Goal: Transaction & Acquisition: Book appointment/travel/reservation

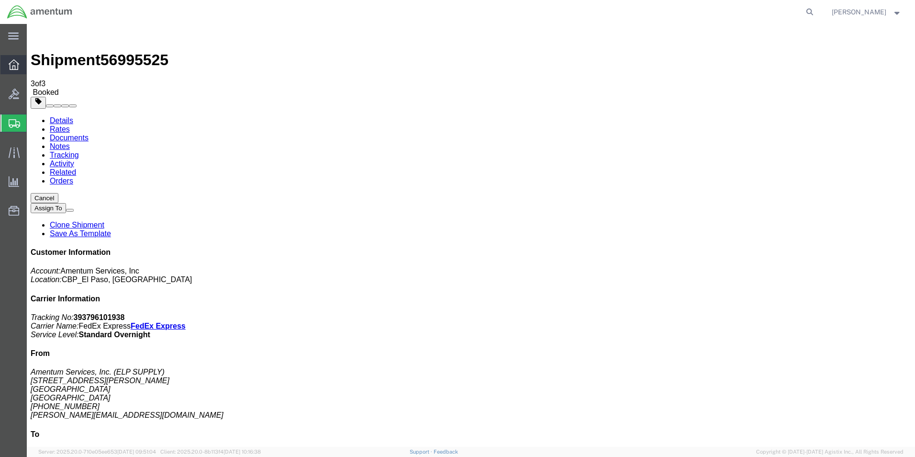
click at [12, 64] on icon at bounding box center [14, 64] width 11 height 11
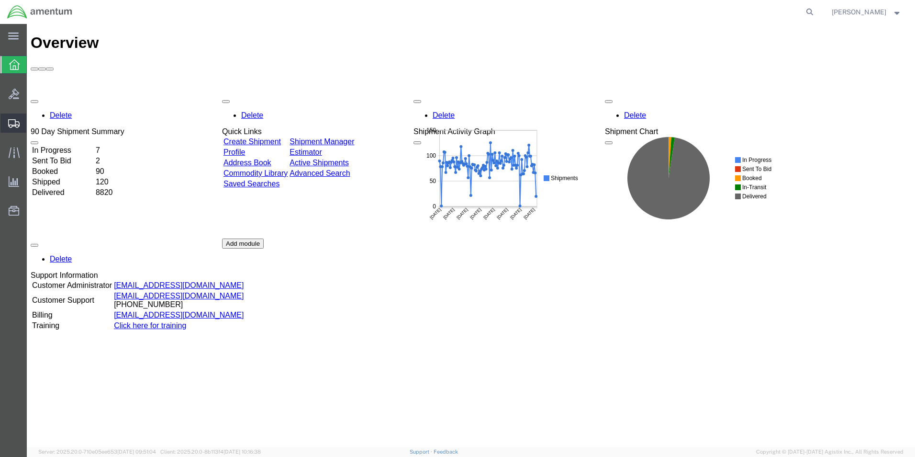
click at [0, 0] on span "Create Shipment" at bounding box center [0, 0] width 0 height 0
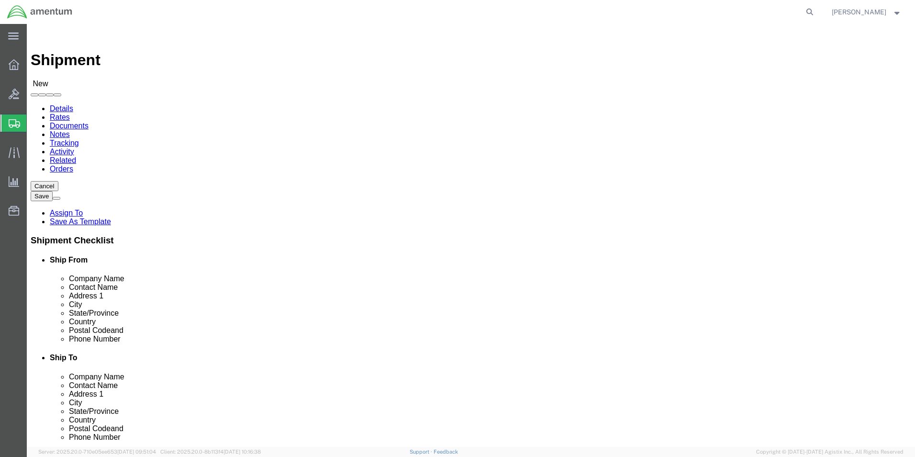
type input "ELP"
select select "49939"
select select "[GEOGRAPHIC_DATA]"
drag, startPoint x: 183, startPoint y: 200, endPoint x: 96, endPoint y: 156, distance: 98.3
click div "Contact Name"
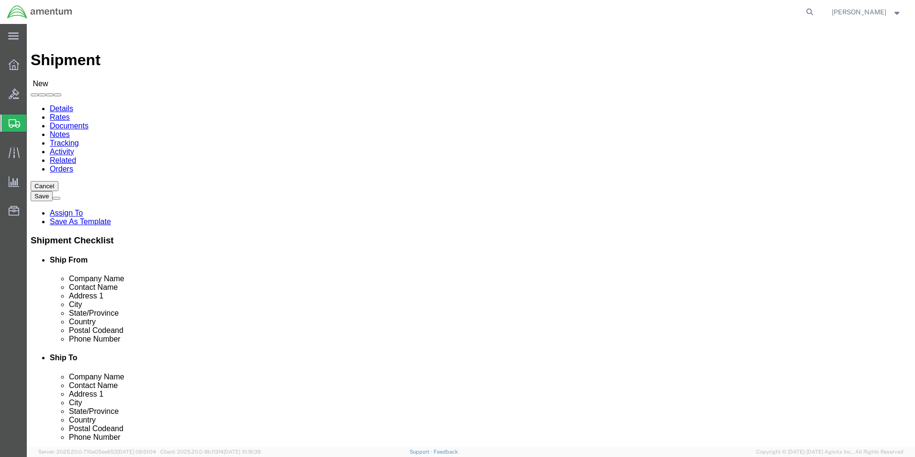
type input "[PERSON_NAME]"
drag, startPoint x: 197, startPoint y: 216, endPoint x: 197, endPoint y: 208, distance: 8.1
click p "ELP - AMENTUM SERVICES, INC - ([PERSON_NAME]) [STREET_ADDRESS][PERSON_NAME]"
select select
select select "[GEOGRAPHIC_DATA]"
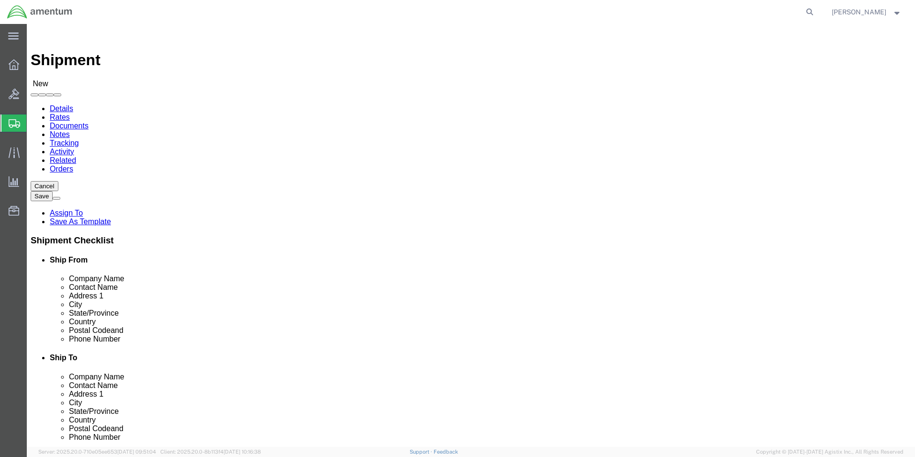
drag, startPoint x: 202, startPoint y: 197, endPoint x: 127, endPoint y: 198, distance: 74.2
click div "[PERSON_NAME] [PERSON_NAME]"
type input "ELP SUPPLY"
click input "text"
click div "Location Select Select My Profile Location [PHONE_NUMBER] [PHONE_NUMBER] [PHONE…"
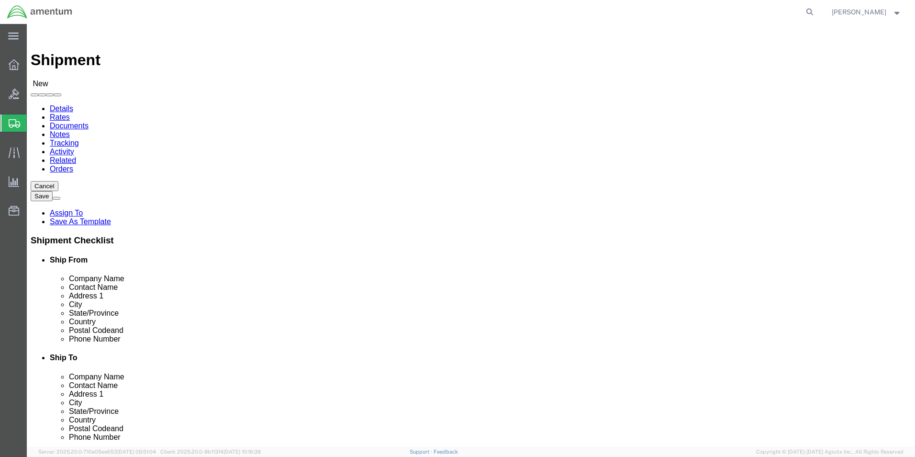
click input "[PERSON_NAME][EMAIL_ADDRESS][PERSON_NAME][DOMAIN_NAME];"
paste input "[PERSON_NAME][EMAIL_ADDRESS][DOMAIN_NAME]"
type input "[PERSON_NAME][EMAIL_ADDRESS][PERSON_NAME][DOMAIN_NAME];[DOMAIN_NAME][EMAIL_ADDR…"
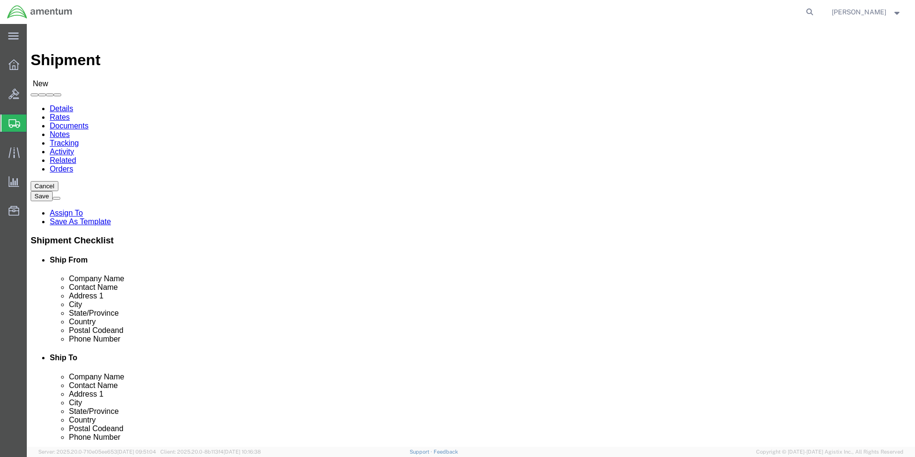
click input "text"
click input "WB PARTS"
type input "WB PARTS"
click input "text"
type input "B"
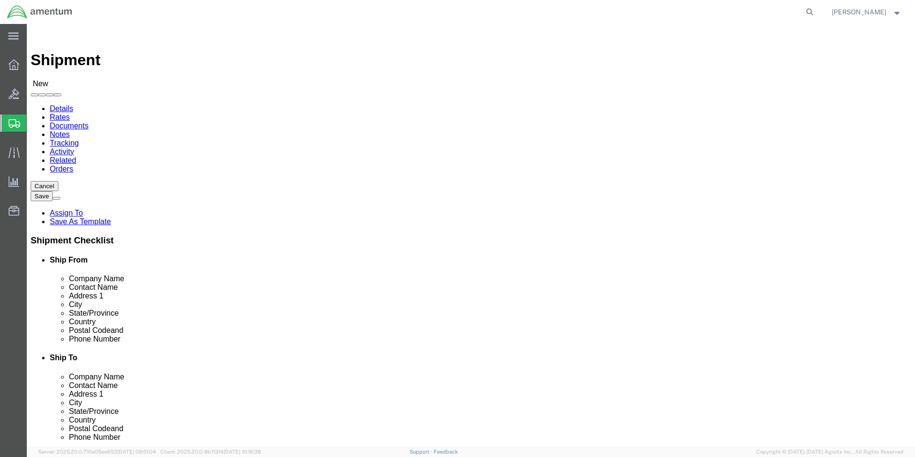
type input "CORE EXCHANGE"
click input "text"
type input "[STREET_ADDRESS]"
click input "text"
type input "PALM BAY"
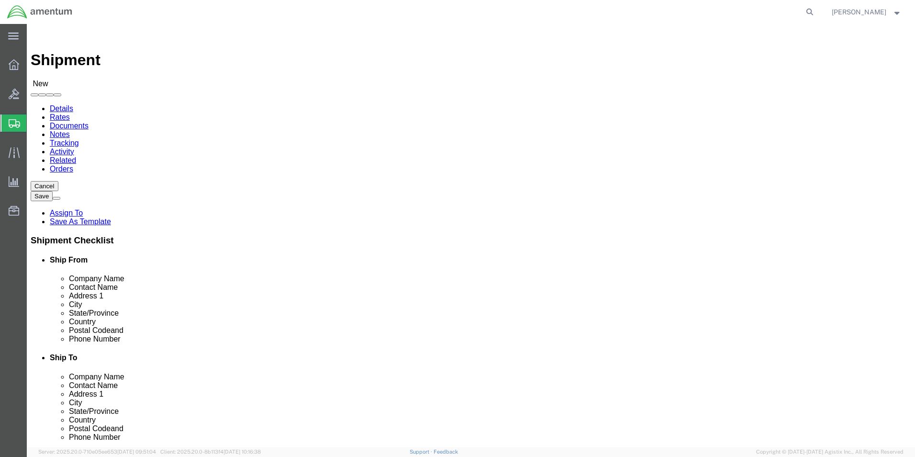
scroll to position [96, 0]
click input "Postal Code"
type input "32905"
click input "text"
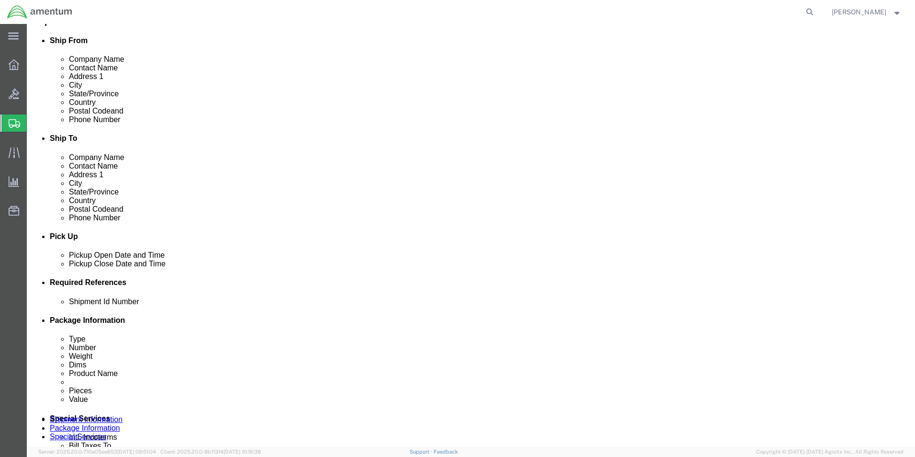
scroll to position [287, 0]
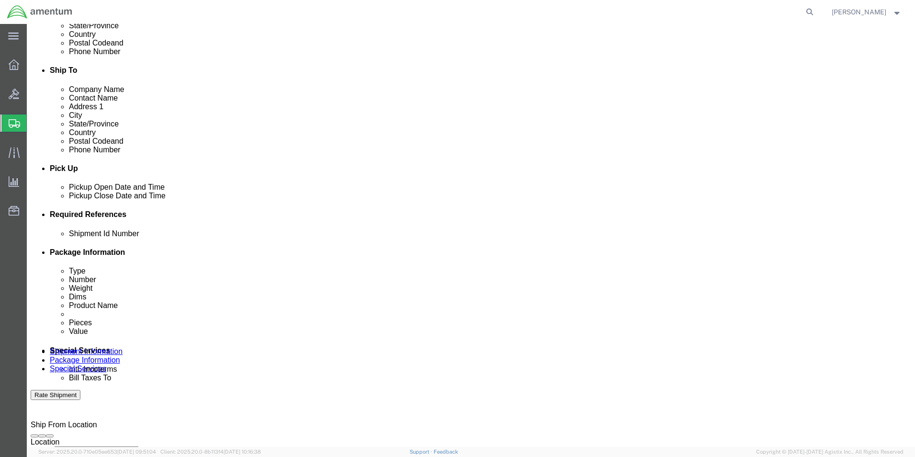
type input "3214736075"
click button "Add reference"
click input "text"
type input "SN:072641"
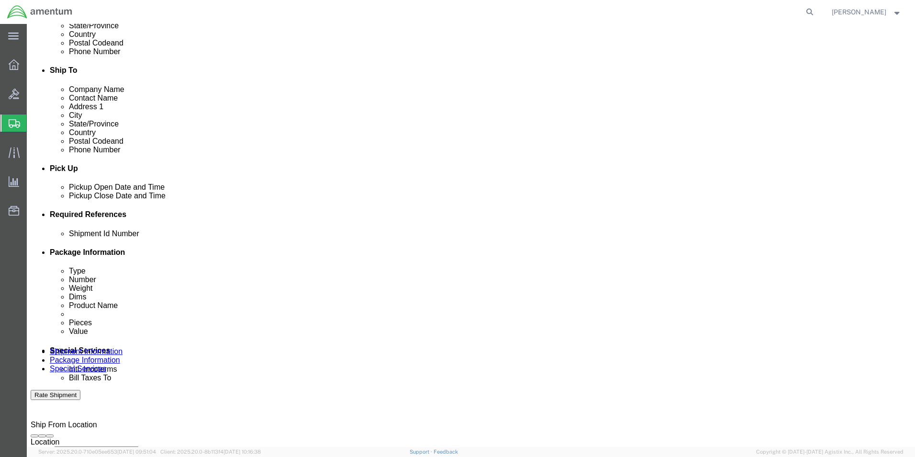
click select "Select Account Type Activity ID Airline Appointment Number ASN Batch Request # …"
select select "CUSTREF"
click select "Select Account Type Activity ID Airline Appointment Number ASN Batch Request # …"
click input "text"
type input "CBP0042556"
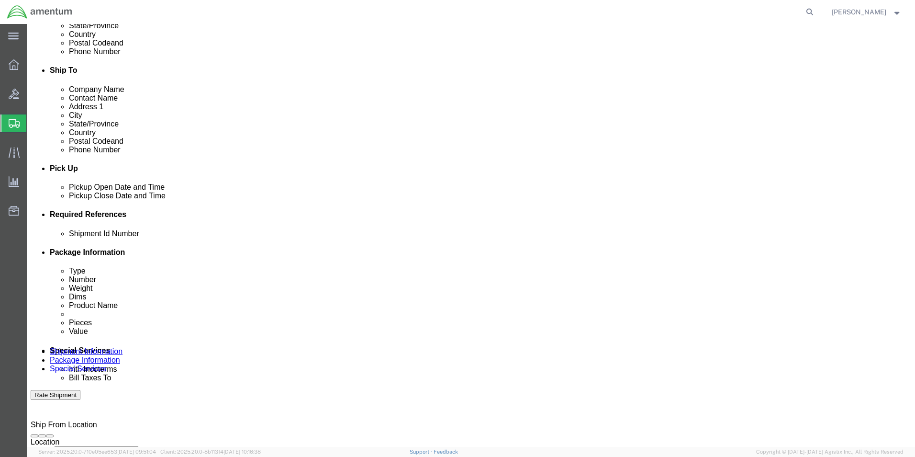
click select "Select Account Type Activity ID Airline Appointment Number ASN Batch Request # …"
select select "DEPT"
click select "Select Account Type Activity ID Airline Appointment Number ASN Batch Request # …"
drag, startPoint x: 576, startPoint y: 306, endPoint x: 604, endPoint y: 304, distance: 27.9
click input "text"
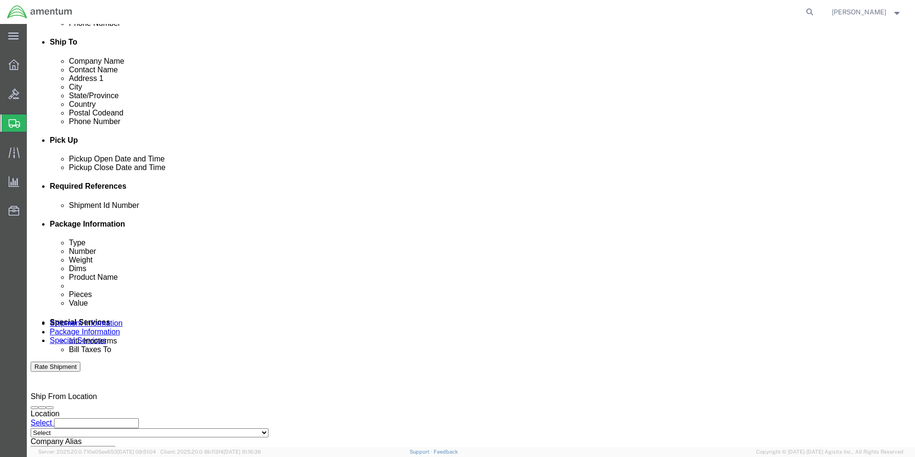
scroll to position [399, 0]
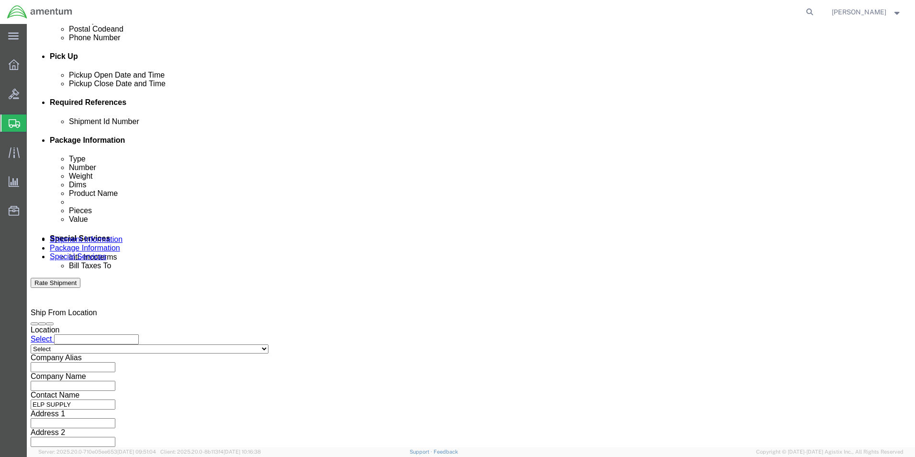
type input "CBP"
click select "Select Air Less than Truckload Multi-Leg Ocean Freight Rail Small Parcel Truckl…"
select select "SMAL"
click select "Select Air Less than Truckload Multi-Leg Ocean Freight Rail Small Parcel Truckl…"
click button "Continue"
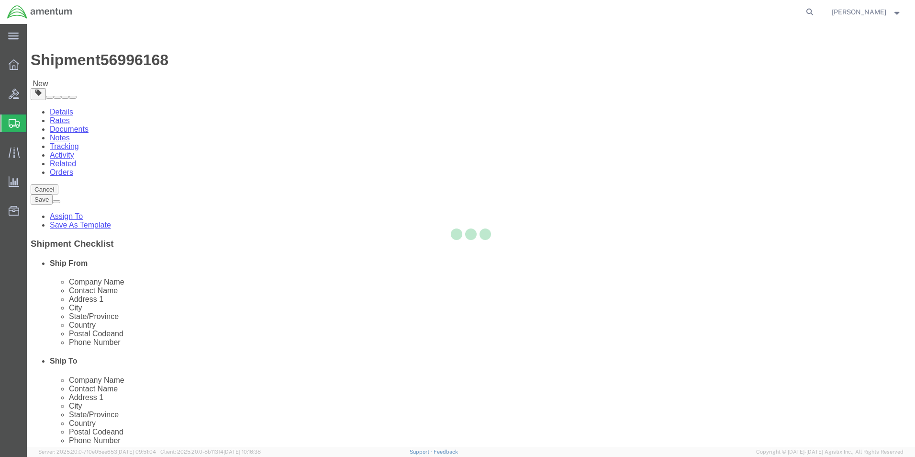
select select "YRPK"
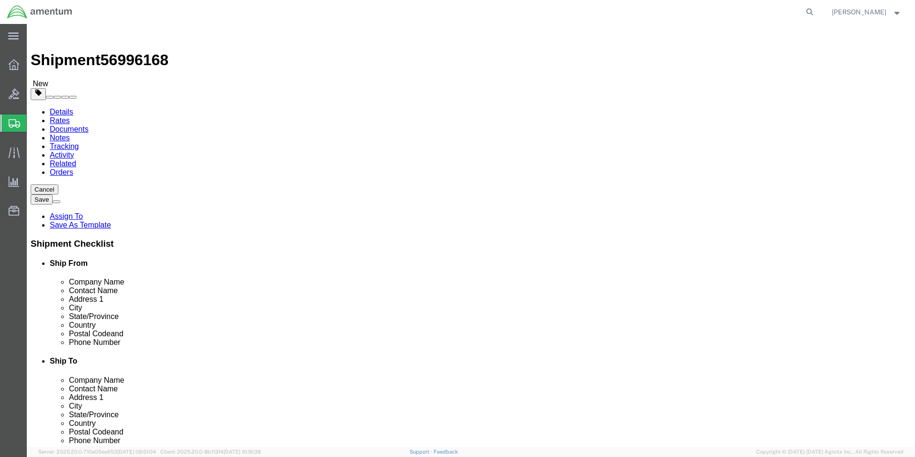
click input "text"
type input "9"
type input "7"
click input "0.00"
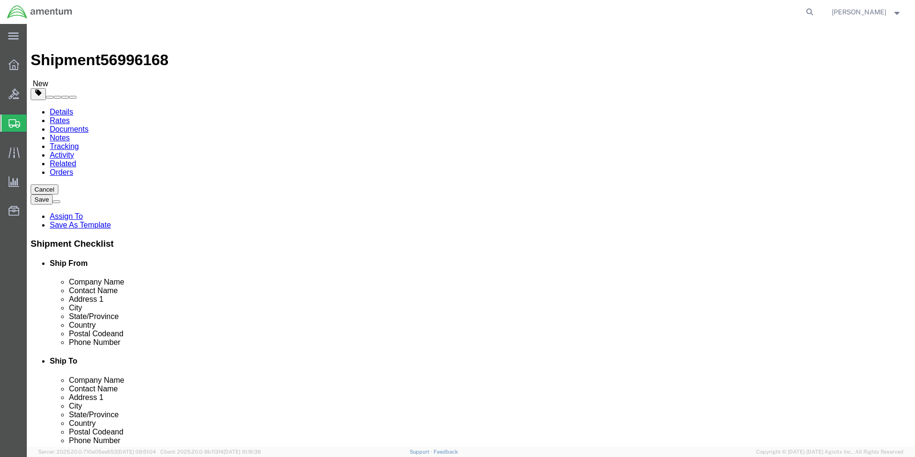
type input "7.00"
click link "Add Content"
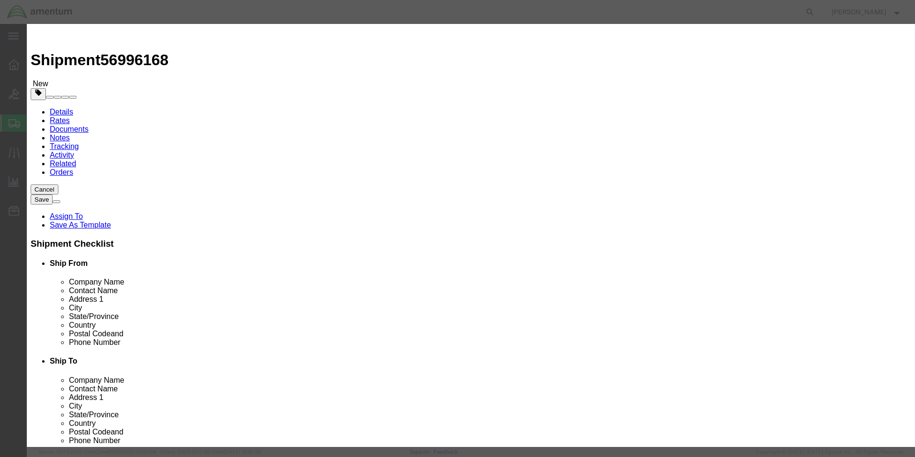
click input "text"
type input "SEARCHLIGHT"
click div "Commodity library"
click div "Product Name SEARCHLIGHT SEARCH Pieces 0 Select Bag Barrels 100Board Feet Bottl…"
drag, startPoint x: 300, startPoint y: 95, endPoint x: 291, endPoint y: 94, distance: 8.7
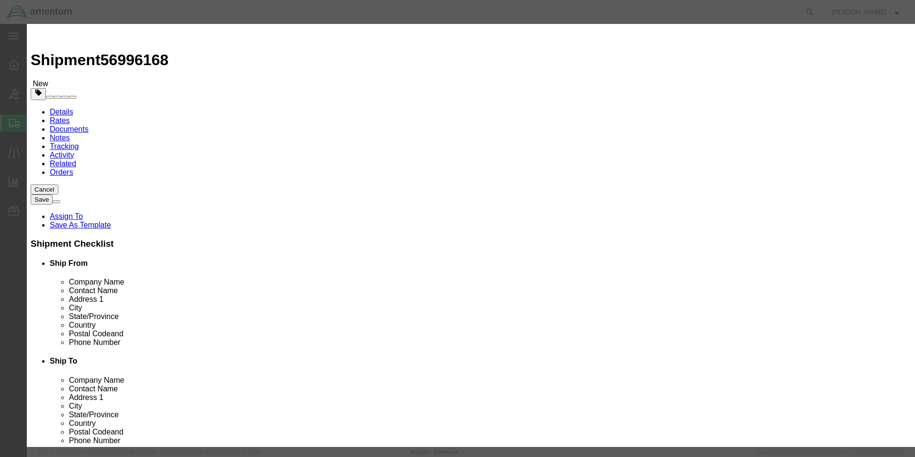
click input "0"
type input "1"
drag, startPoint x: 285, startPoint y: 113, endPoint x: 280, endPoint y: 114, distance: 5.9
click input "text"
type input "3000"
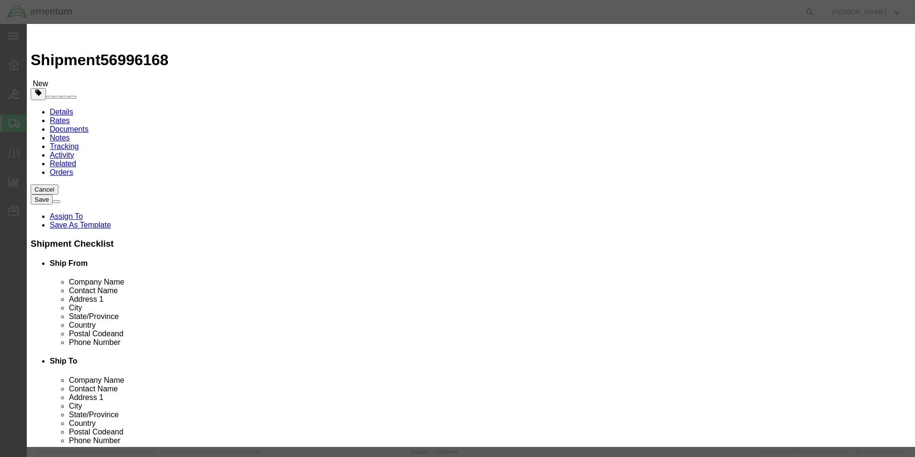
click h3 "Add content"
click button "Save & Close"
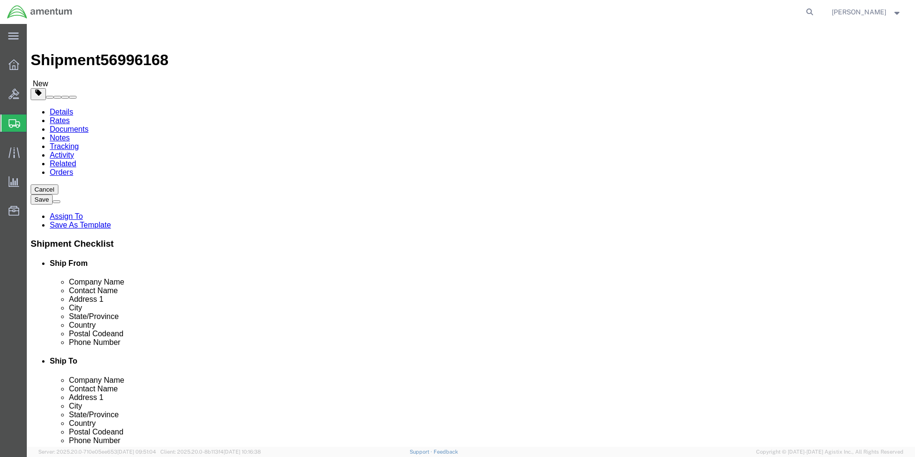
click button "Continue"
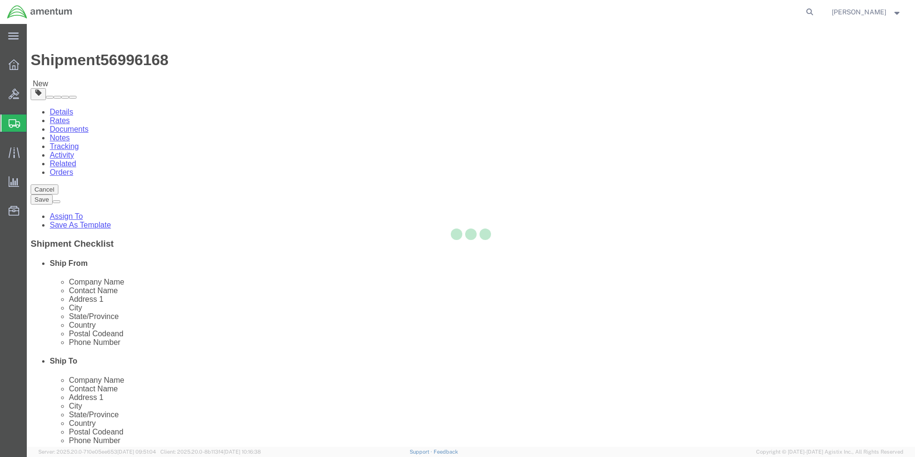
select select
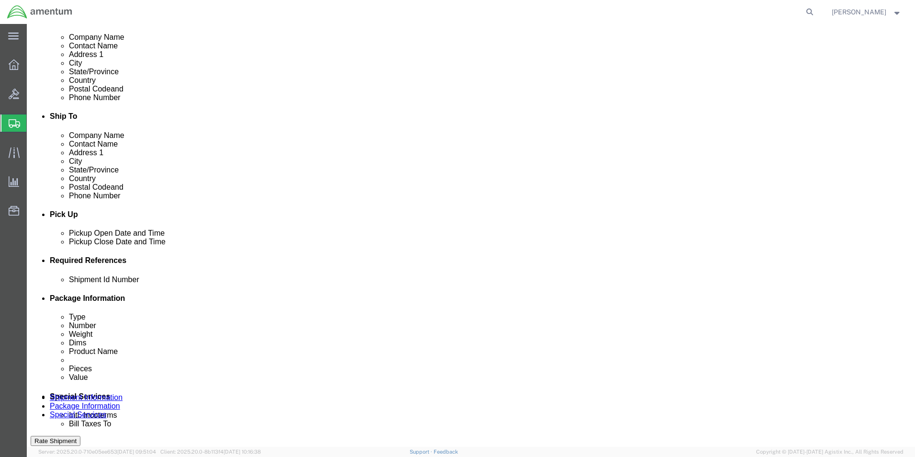
scroll to position [335, 0]
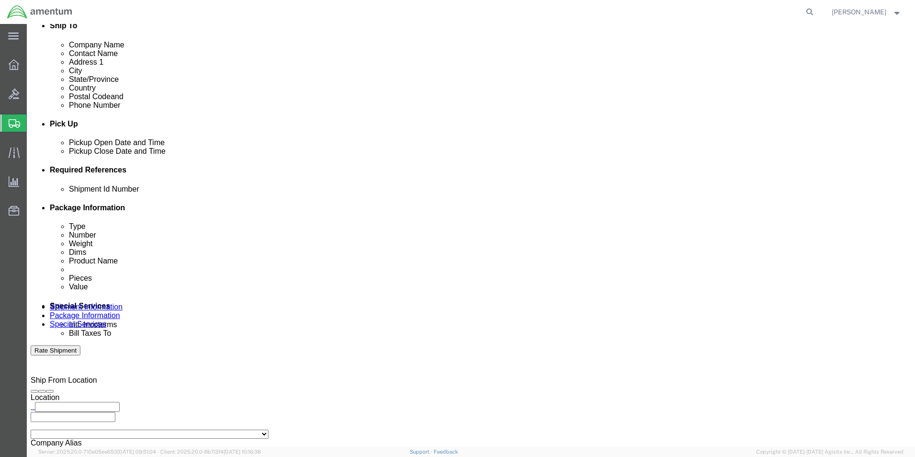
click select "Select Buyer Cost Center Department Operations Number Order Number Sales Person"
select select "COSTCENTER"
click select "Select Buyer Cost Center Department Operations Number Order Number Sales Person"
type input "6118.04.03"
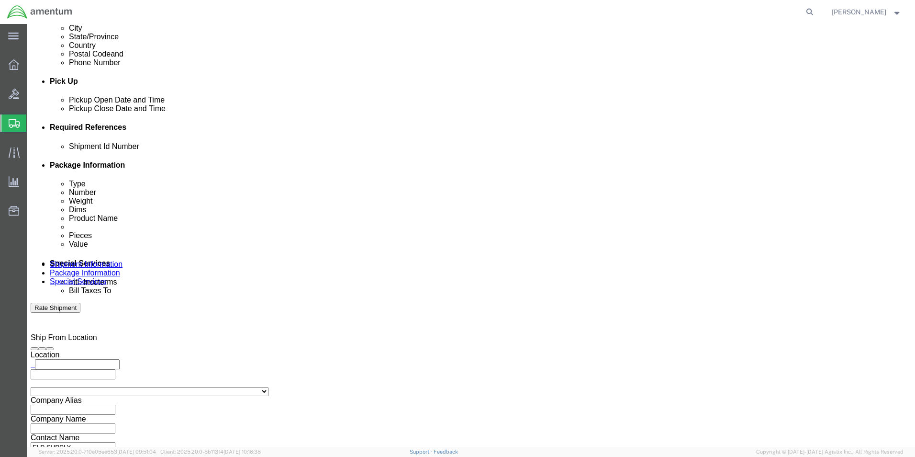
scroll to position [527, 0]
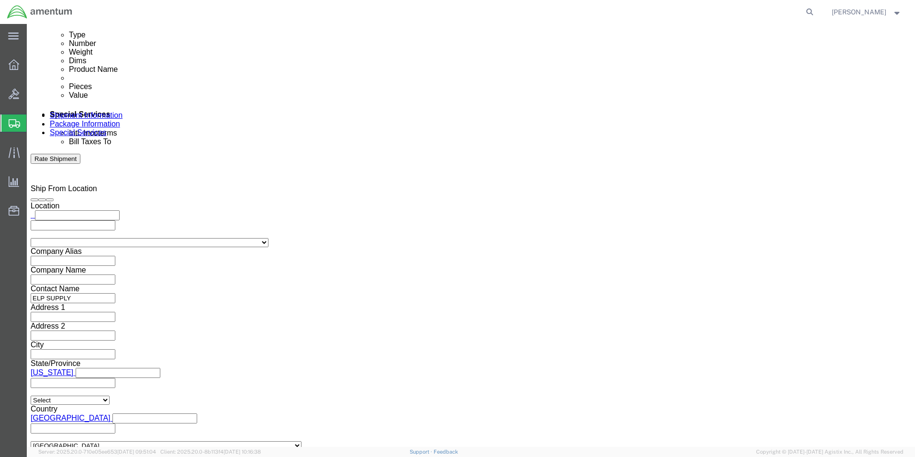
click button "Rate Shipment"
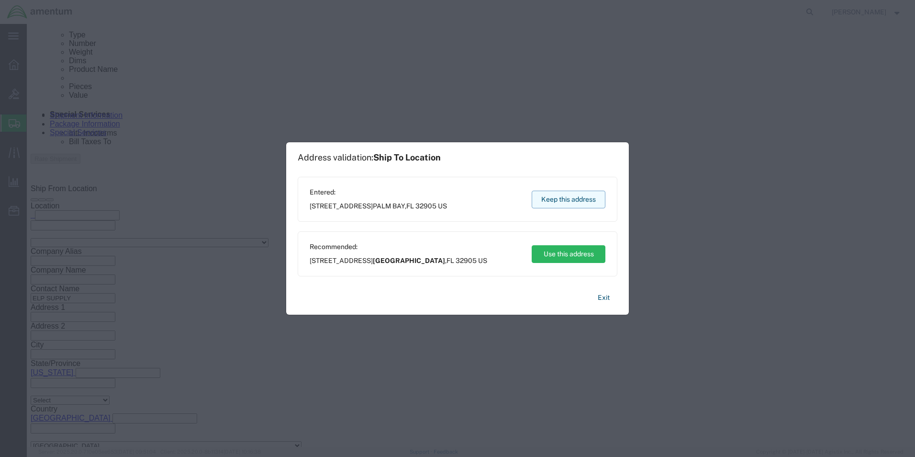
click at [567, 198] on button "Keep this address" at bounding box center [569, 200] width 74 height 18
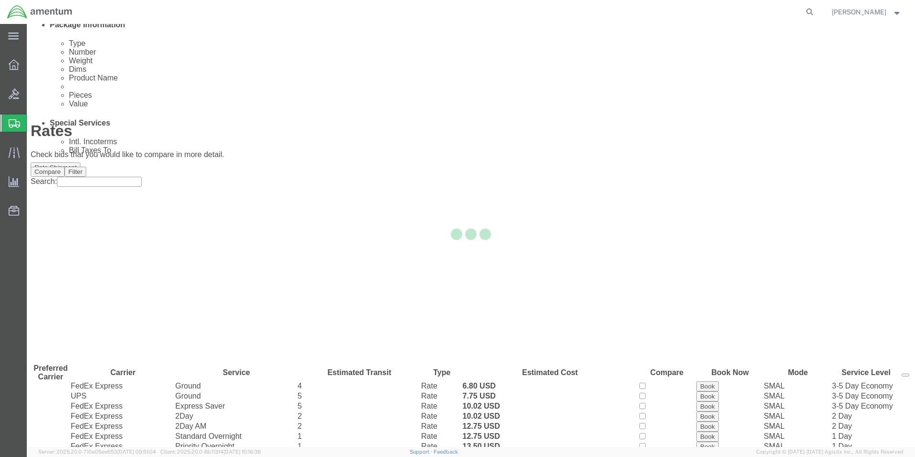
scroll to position [21, 0]
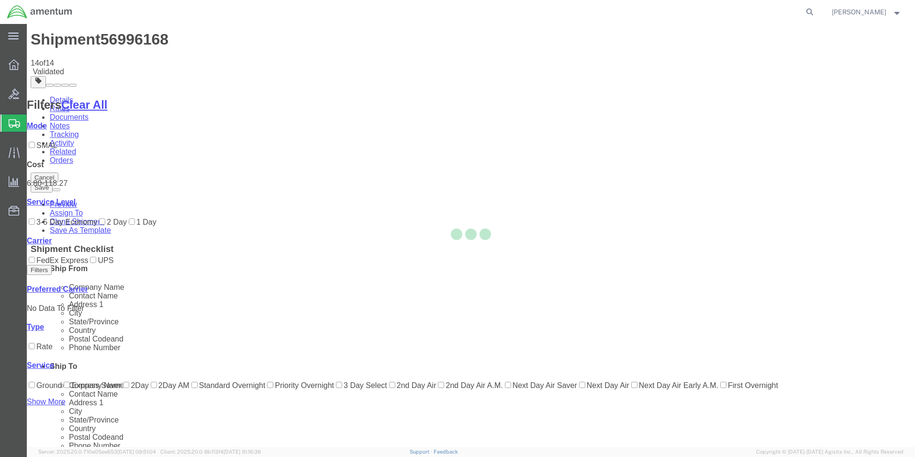
scroll to position [0, 0]
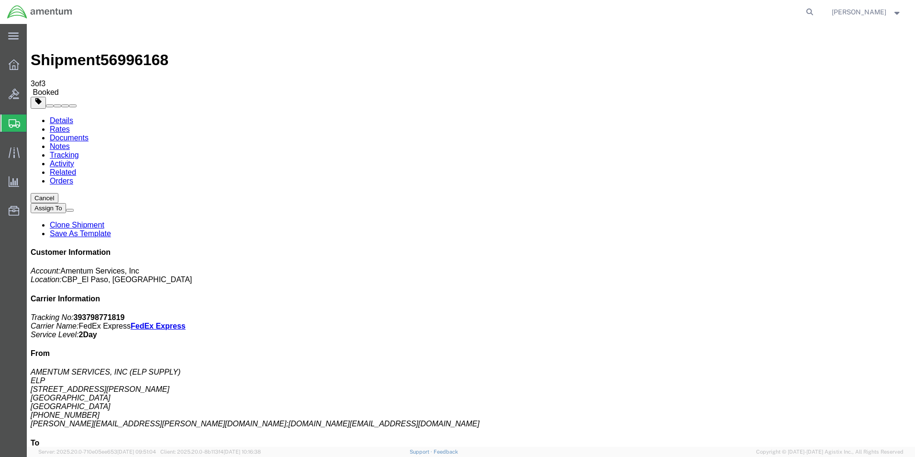
drag, startPoint x: 104, startPoint y: 169, endPoint x: 907, endPoint y: 246, distance: 806.8
drag, startPoint x: 827, startPoint y: 146, endPoint x: 780, endPoint y: 148, distance: 47.0
click at [780, 313] on p "Tracking No: 393798771819 Carrier Name: FedEx Express FedEx Express Service Lev…" at bounding box center [471, 326] width 881 height 26
copy b "393798771819"
